Goal: Task Accomplishment & Management: Complete application form

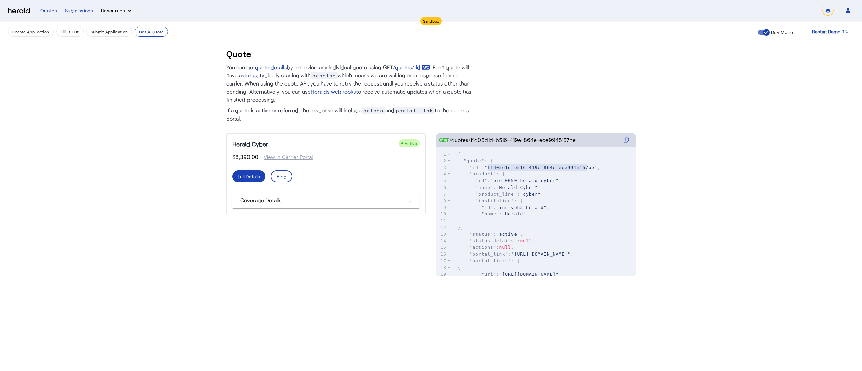
click at [116, 13] on button "Resources" at bounding box center [117, 10] width 32 height 7
click at [44, 34] on div at bounding box center [431, 185] width 862 height 371
click at [44, 34] on button "Create Application" at bounding box center [30, 32] width 45 height 10
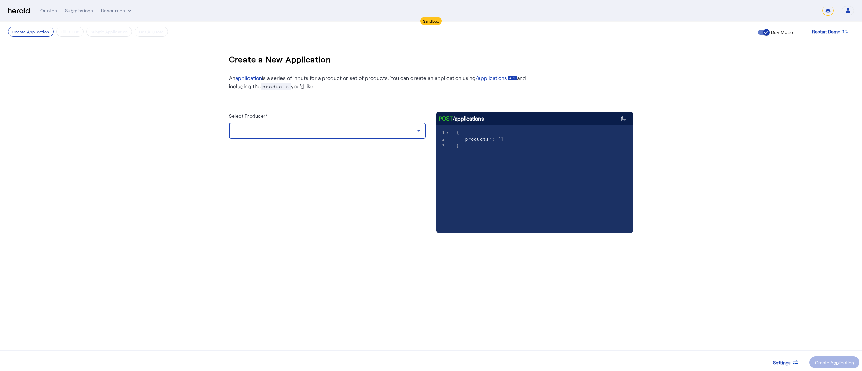
click at [296, 133] on div at bounding box center [325, 131] width 183 height 8
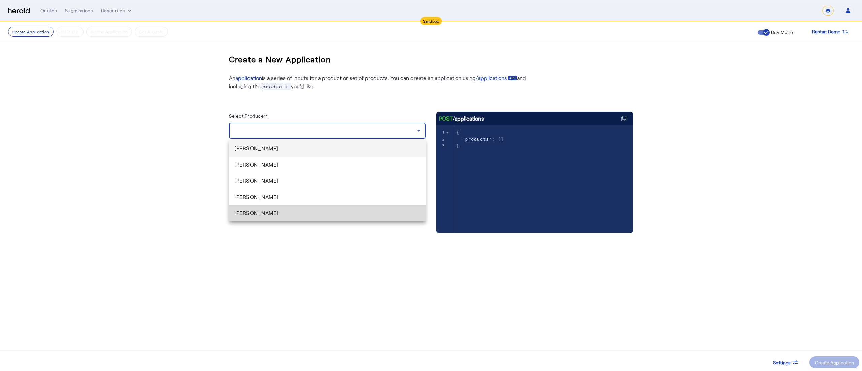
click at [269, 211] on span "[PERSON_NAME]" at bounding box center [327, 213] width 186 height 8
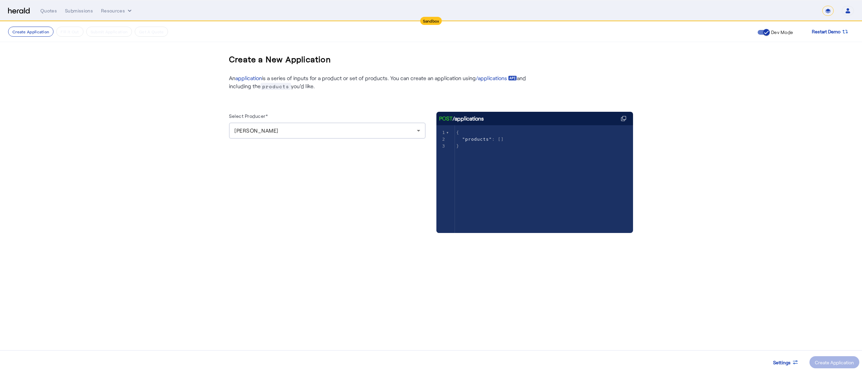
click at [363, 135] on div "[PERSON_NAME]" at bounding box center [327, 131] width 186 height 16
